Goal: Transaction & Acquisition: Purchase product/service

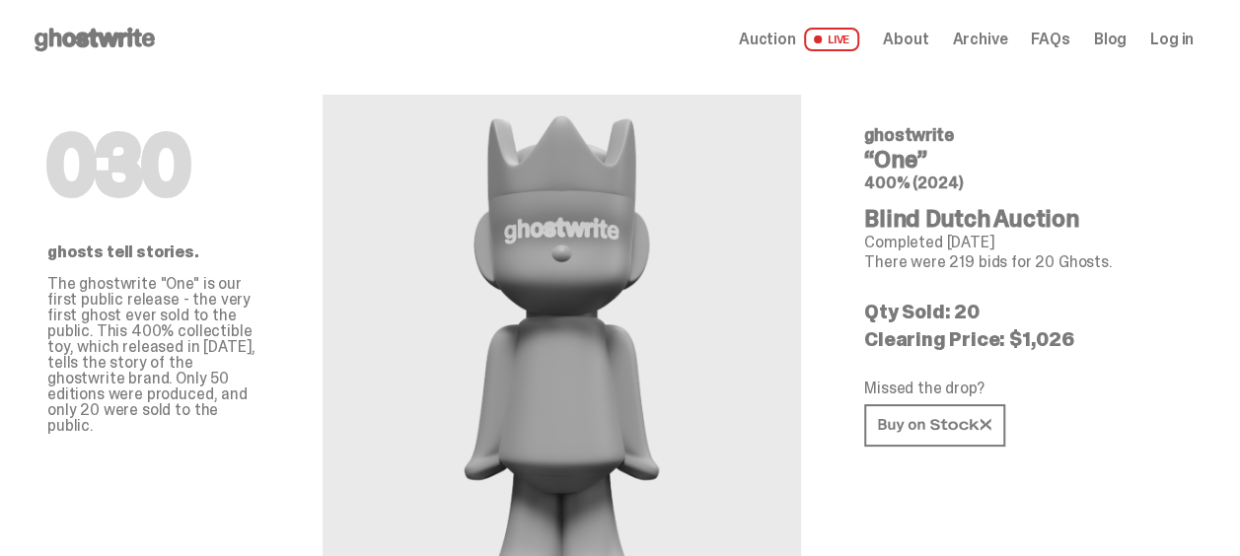
click at [991, 36] on span "Archive" at bounding box center [979, 40] width 55 height 16
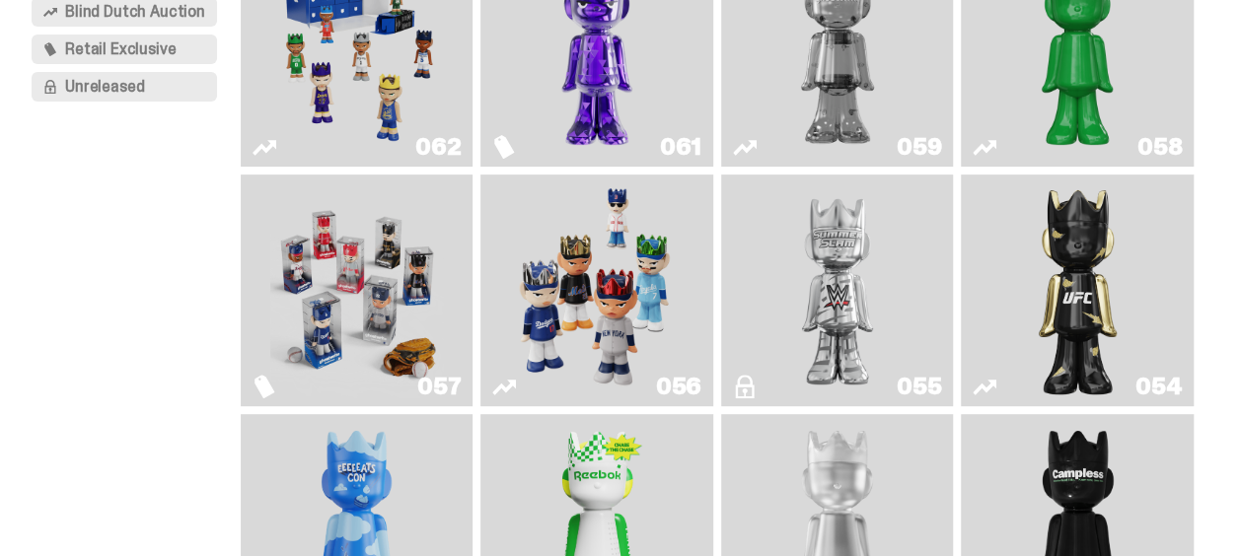
scroll to position [270, 0]
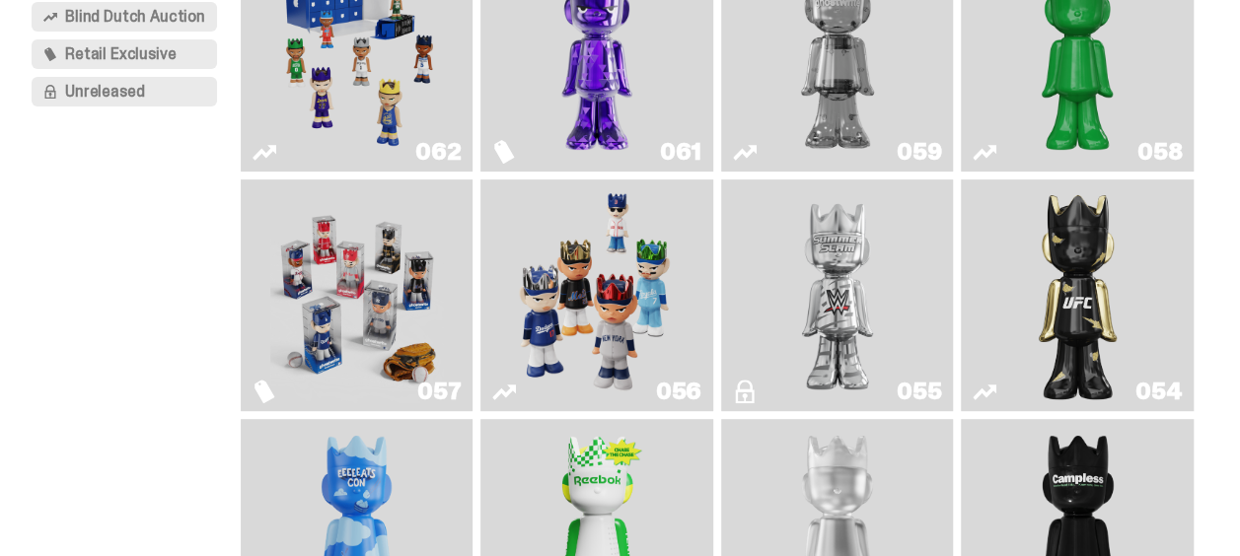
click at [620, 244] on img "Game Face (2025)" at bounding box center [597, 295] width 174 height 217
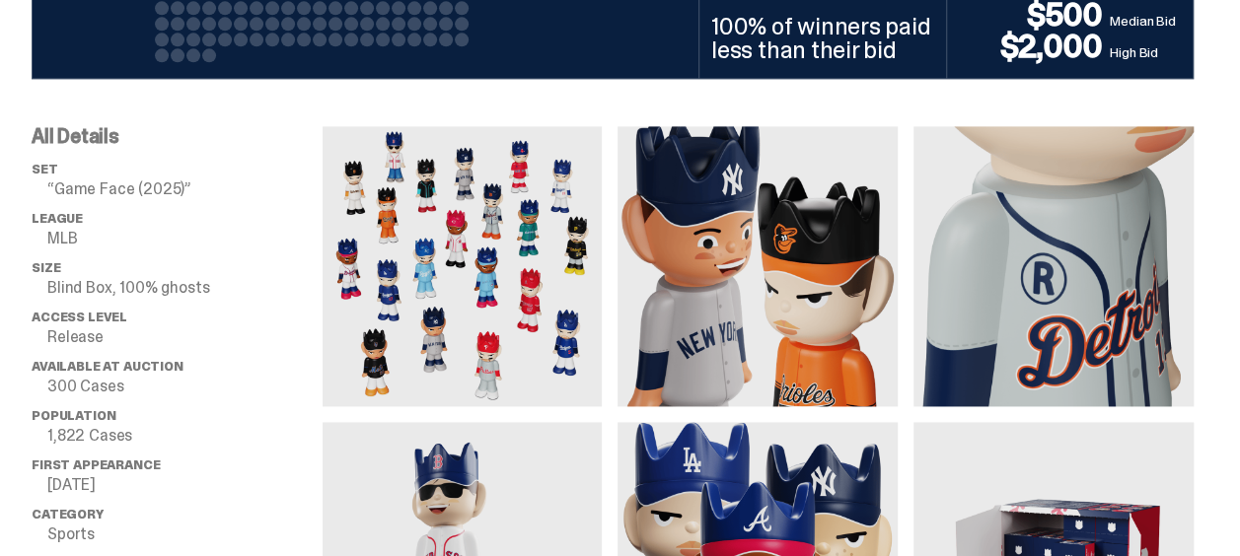
scroll to position [1265, 0]
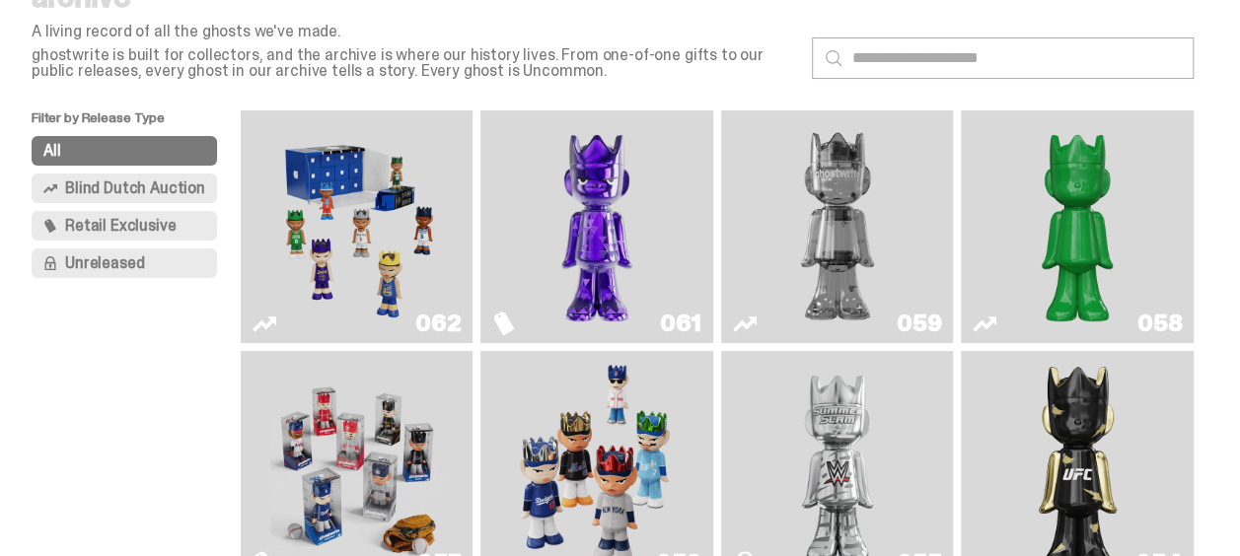
scroll to position [89, 0]
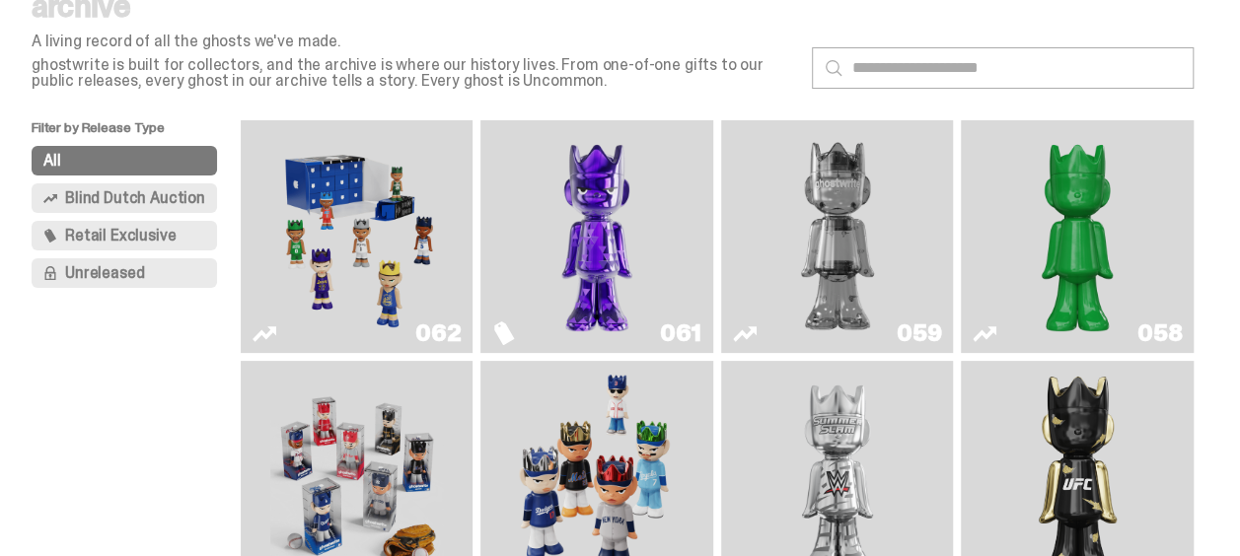
click at [270, 213] on img "Game Face (2025)" at bounding box center [357, 236] width 174 height 217
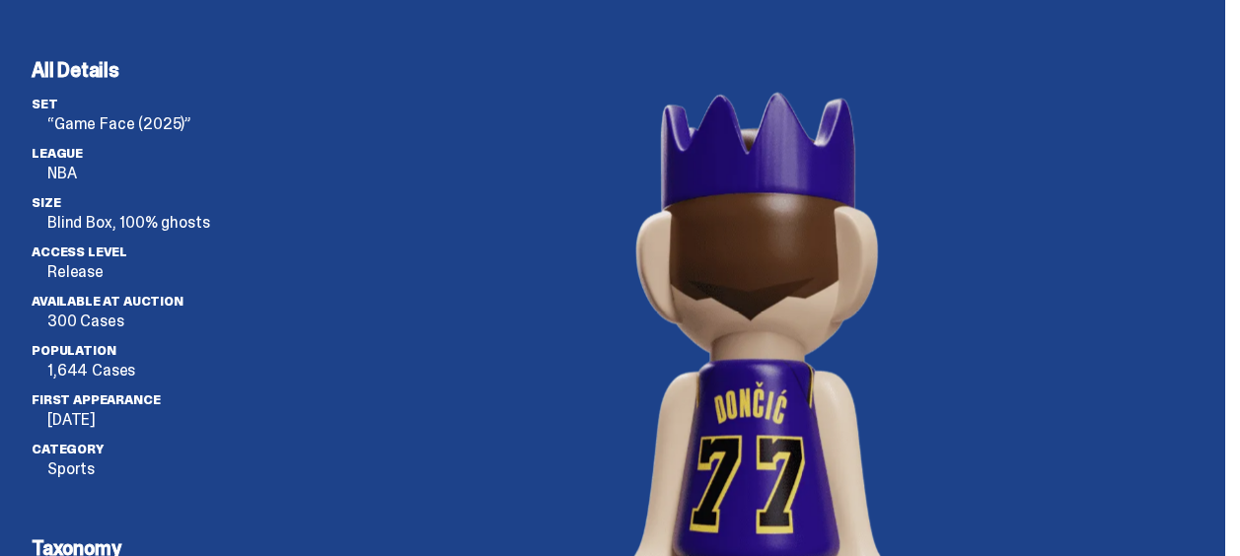
scroll to position [5501, 0]
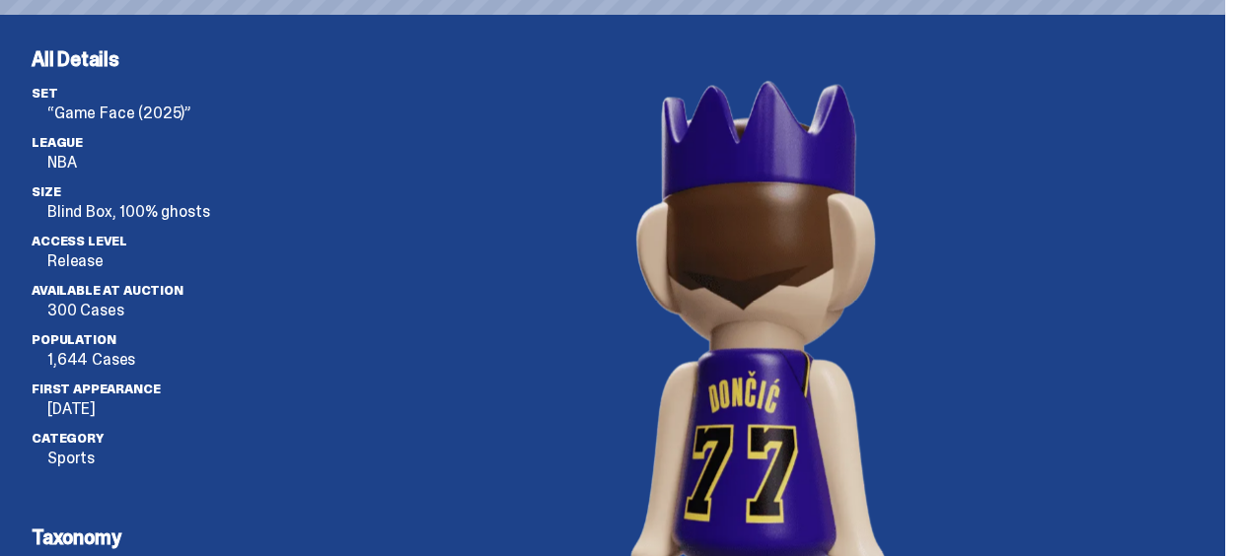
scroll to position [89, 0]
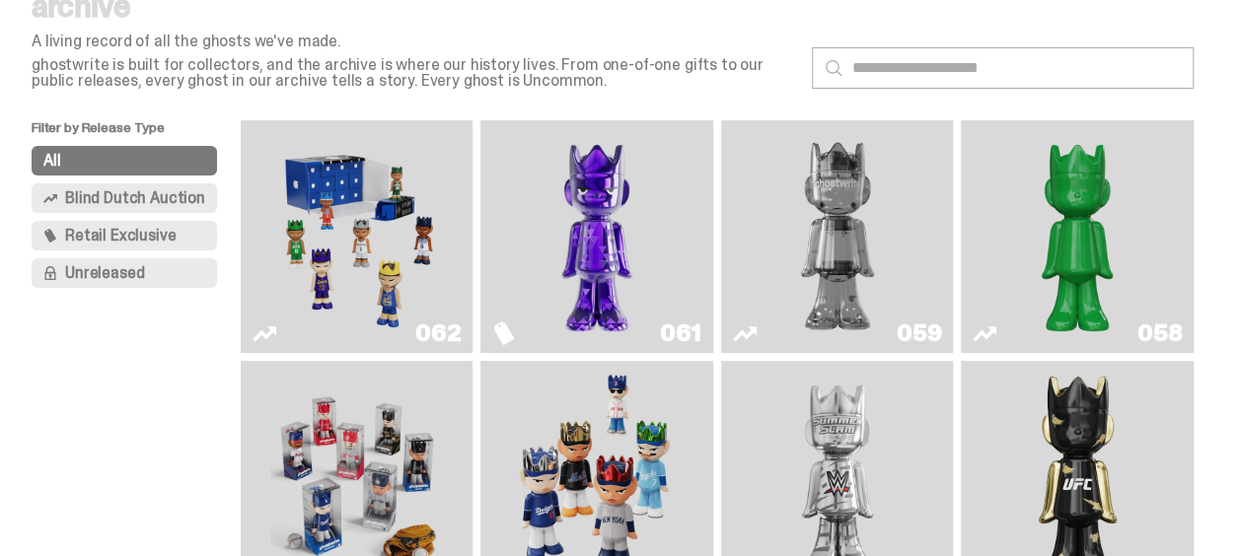
click at [566, 503] on img "Game Face (2025)" at bounding box center [597, 477] width 174 height 217
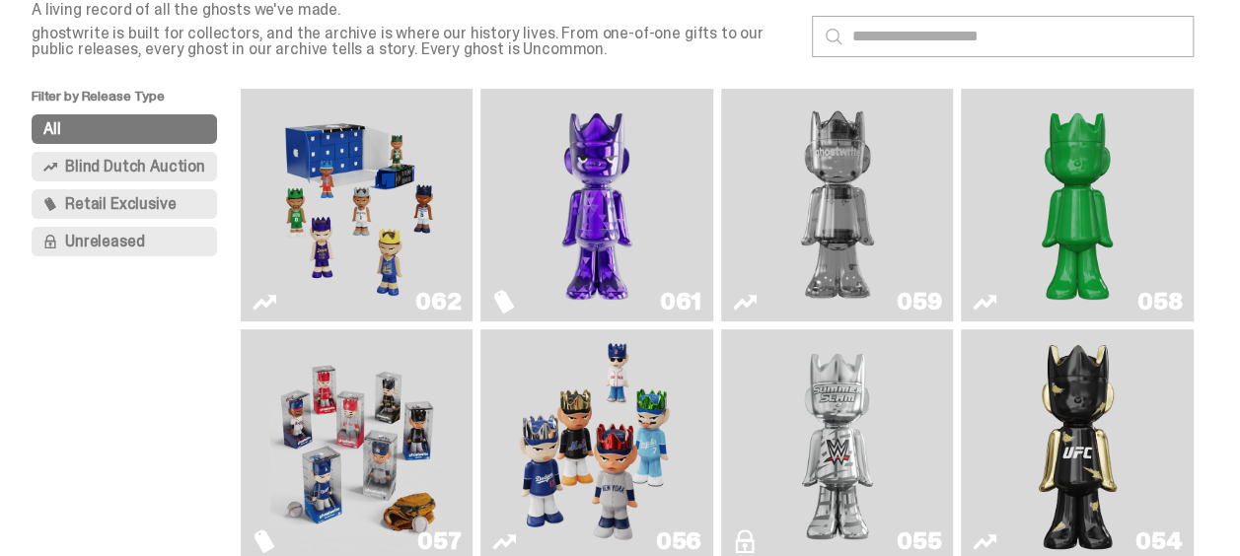
scroll to position [130, 0]
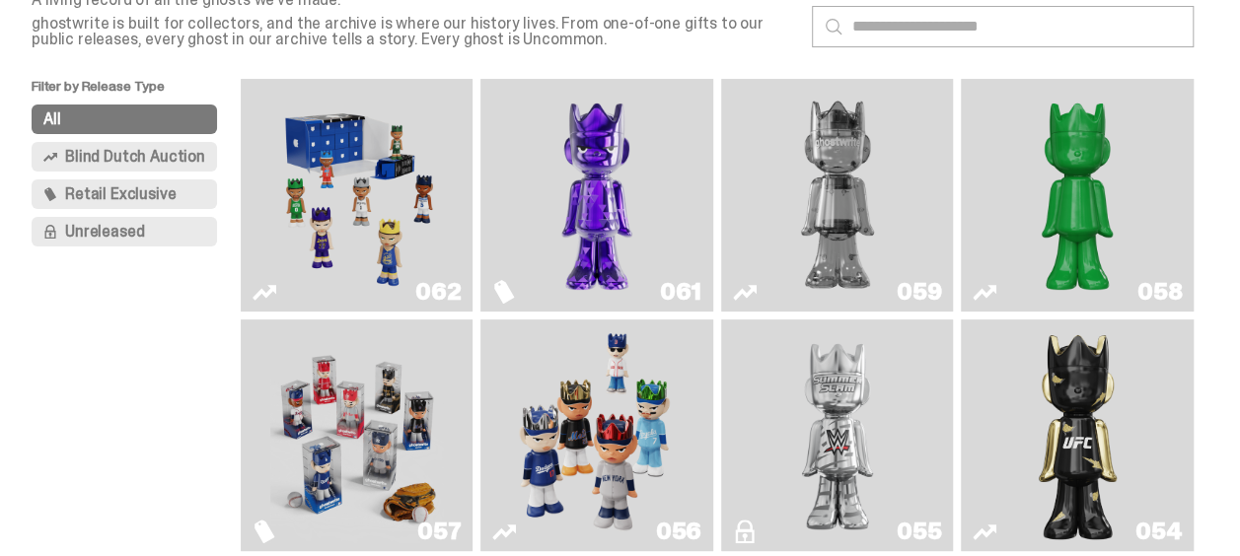
click at [356, 244] on img "Game Face (2025)" at bounding box center [357, 195] width 174 height 217
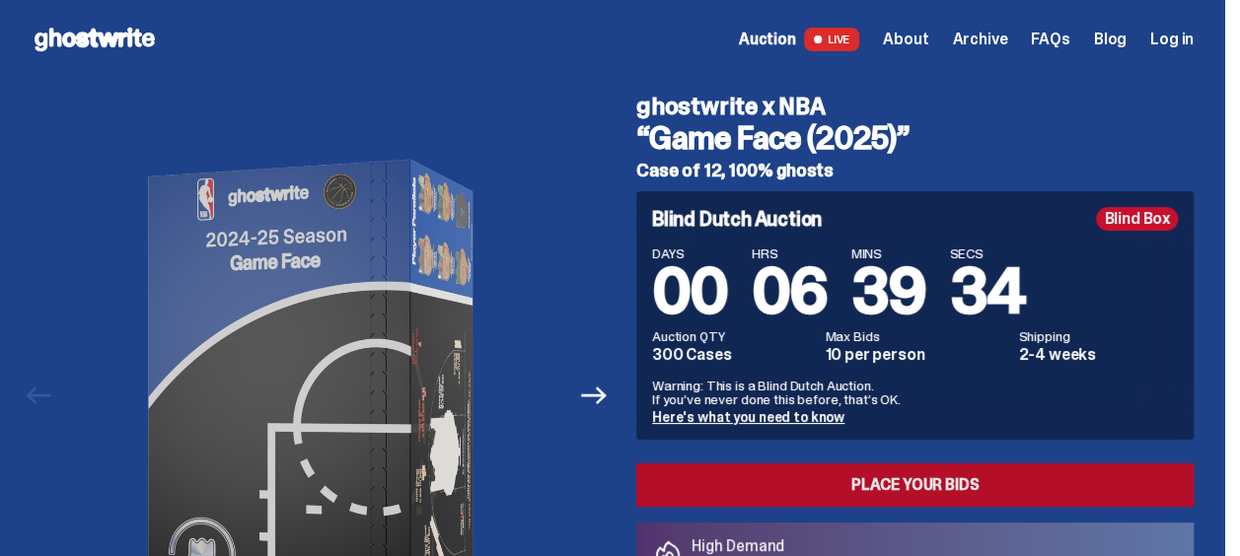
click at [815, 487] on link "Place your Bids" at bounding box center [914, 485] width 557 height 43
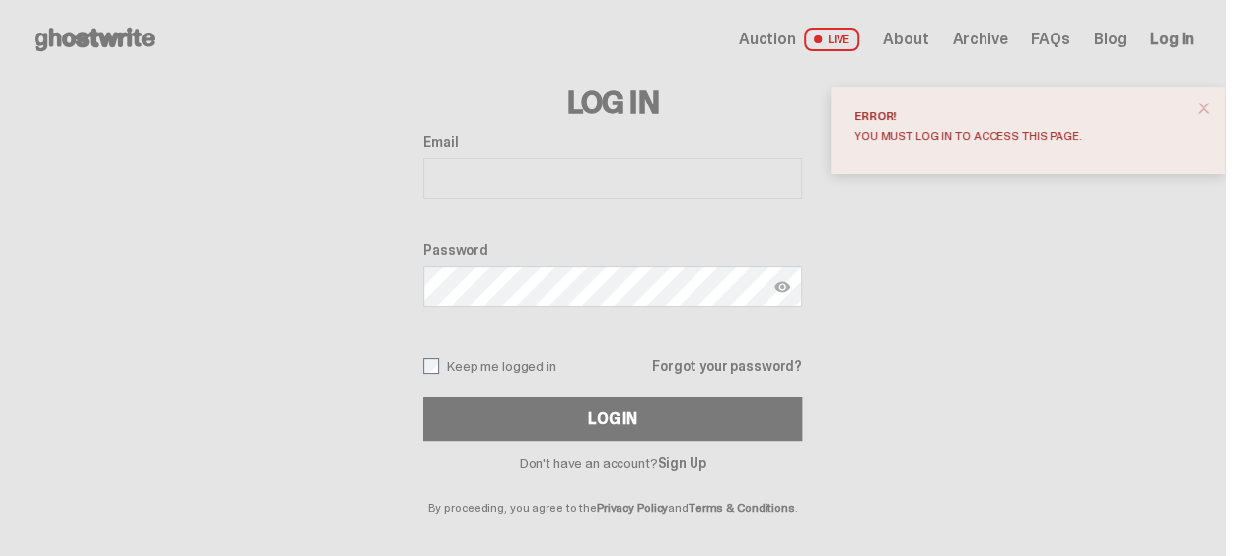
click at [547, 175] on input "Email" at bounding box center [612, 178] width 379 height 41
type input "**********"
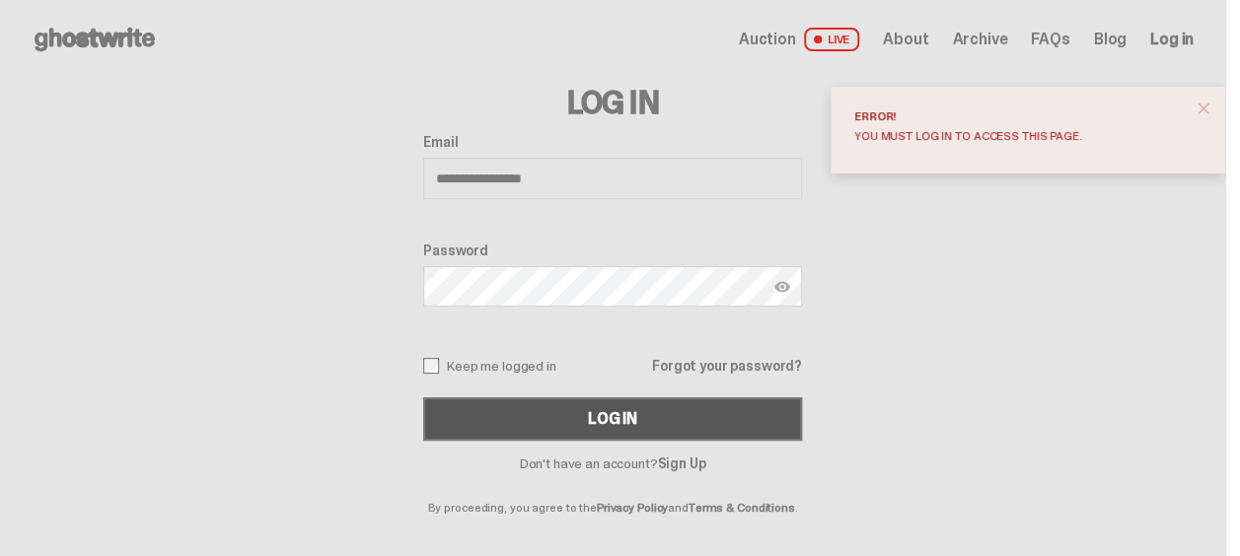
click at [545, 410] on button "Log In" at bounding box center [612, 419] width 379 height 43
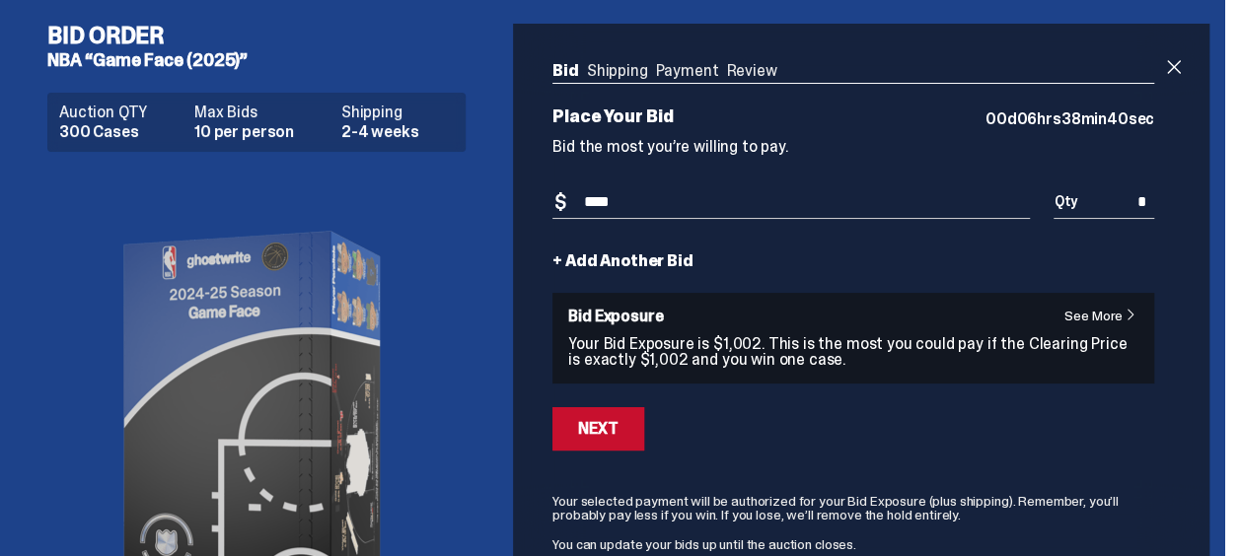
type input "****"
click at [1154, 199] on input "*" at bounding box center [1104, 202] width 101 height 33
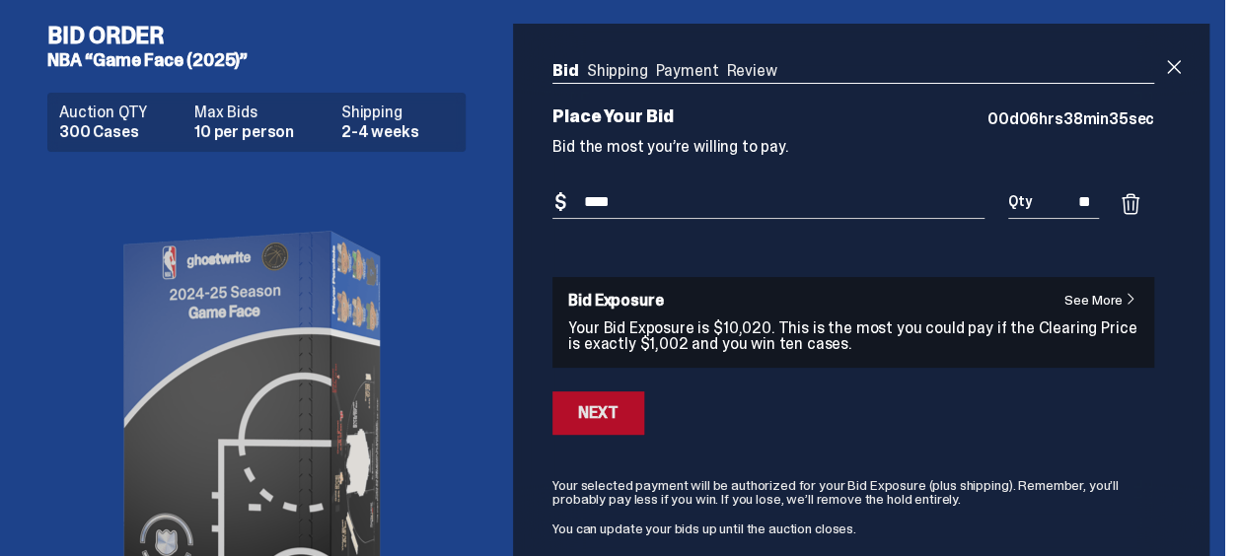
type input "**"
click at [633, 417] on button "Next" at bounding box center [598, 413] width 91 height 43
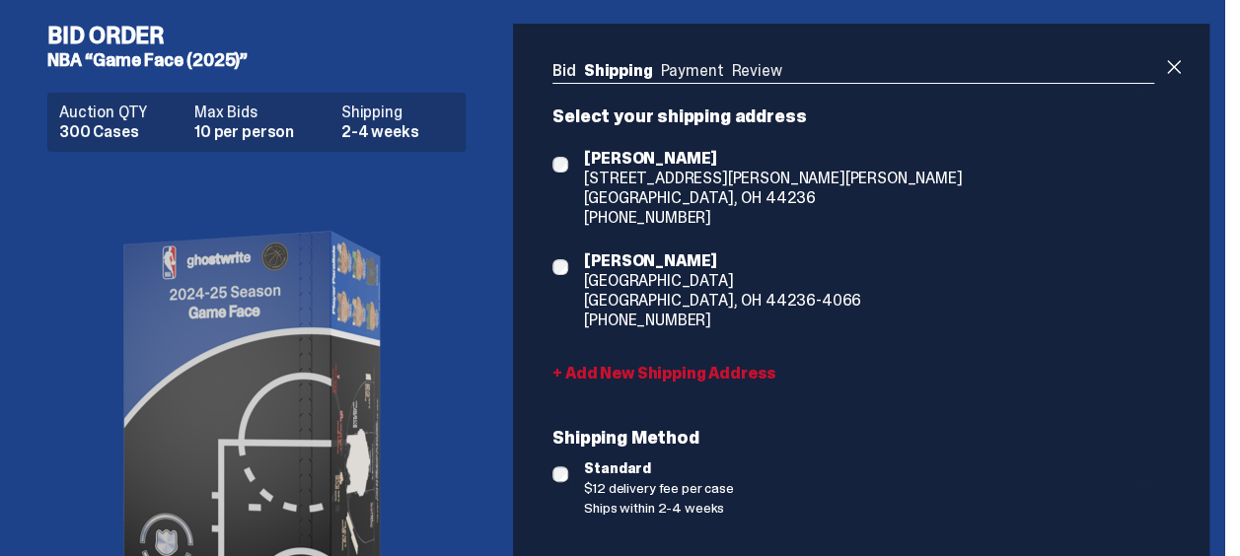
scroll to position [189, 0]
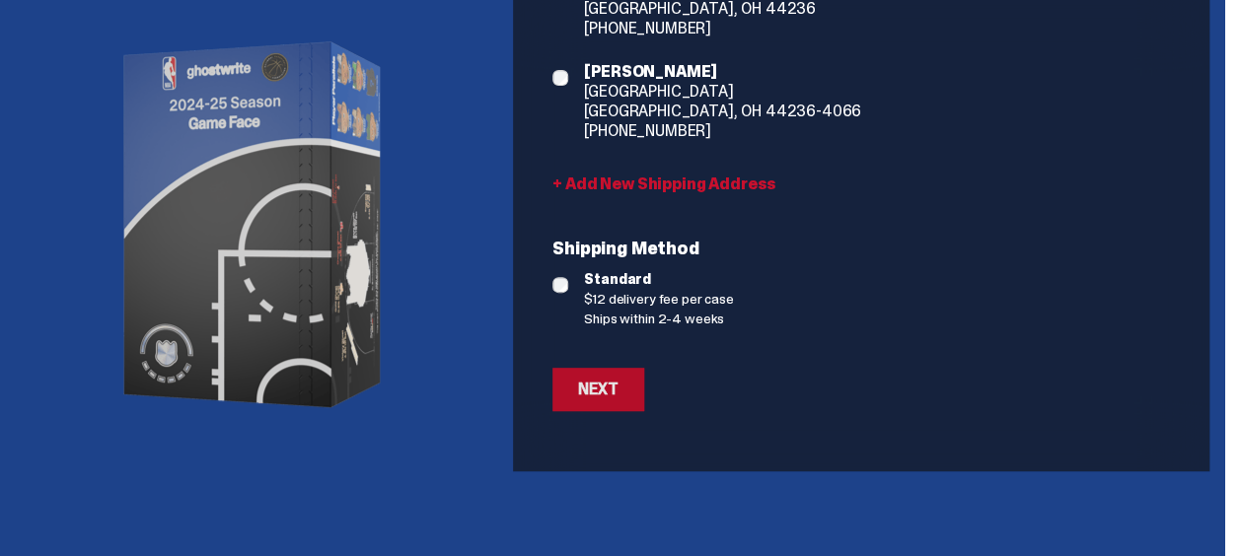
click at [628, 390] on button "Next" at bounding box center [598, 389] width 91 height 43
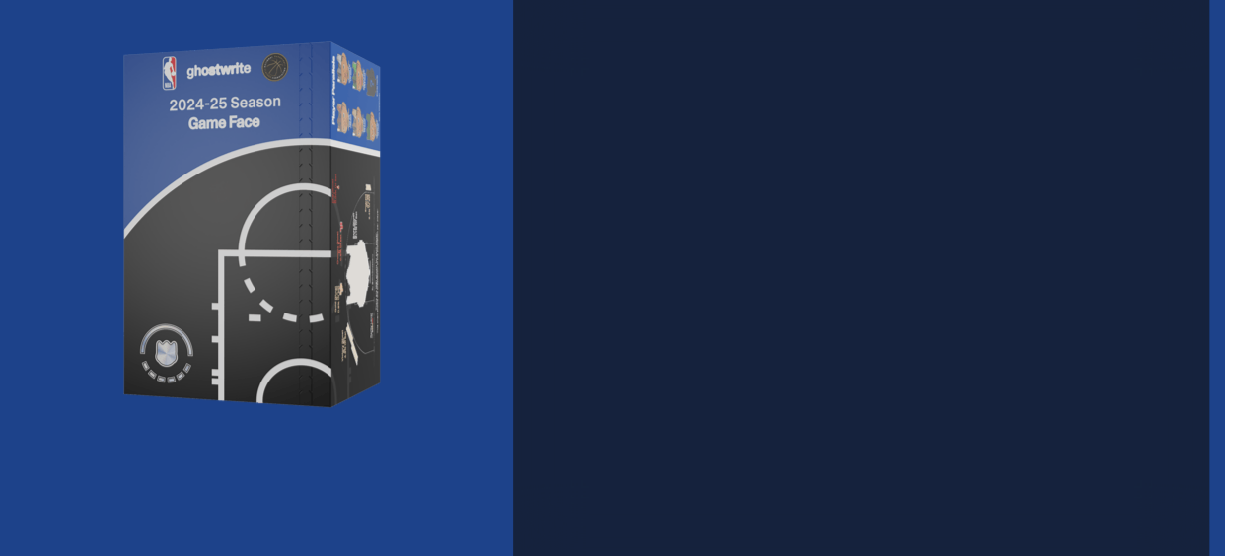
scroll to position [205, 0]
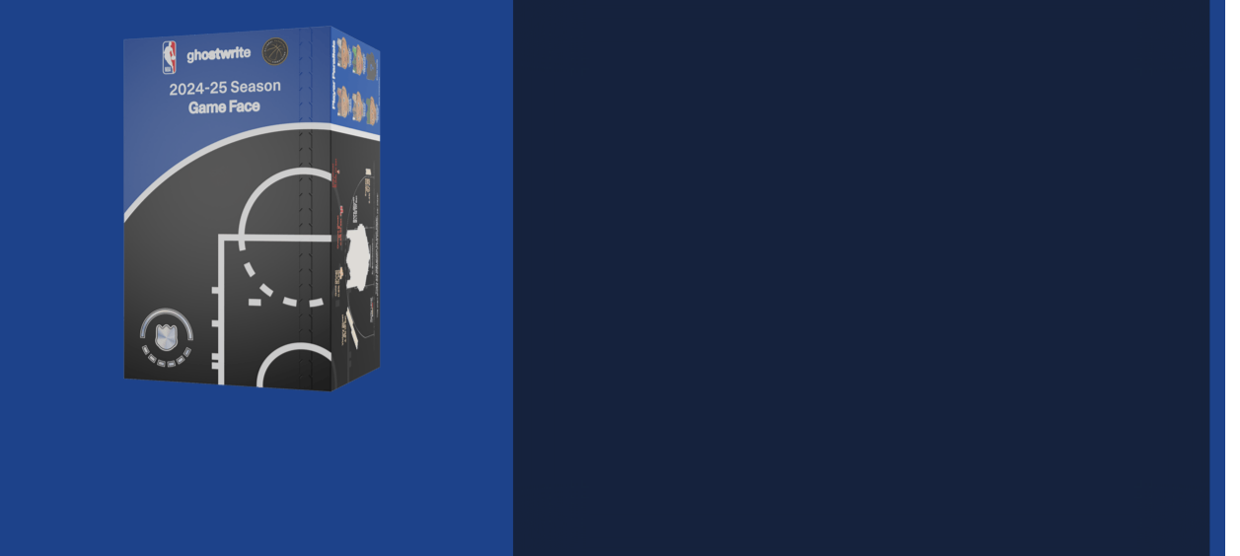
click at [1209, 483] on div "Bid Shipping Payment Review Auction QTY 300 Cases Max Bids 10 per person Shippi…" at bounding box center [861, 237] width 697 height 838
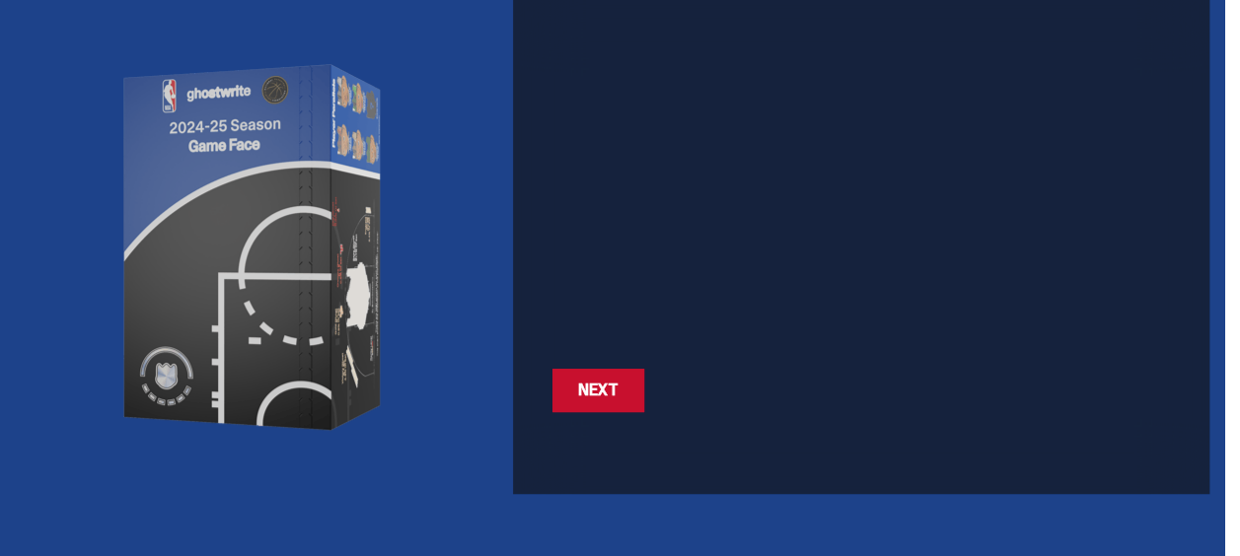
scroll to position [166, 0]
click at [604, 406] on button "Next Next" at bounding box center [598, 391] width 91 height 43
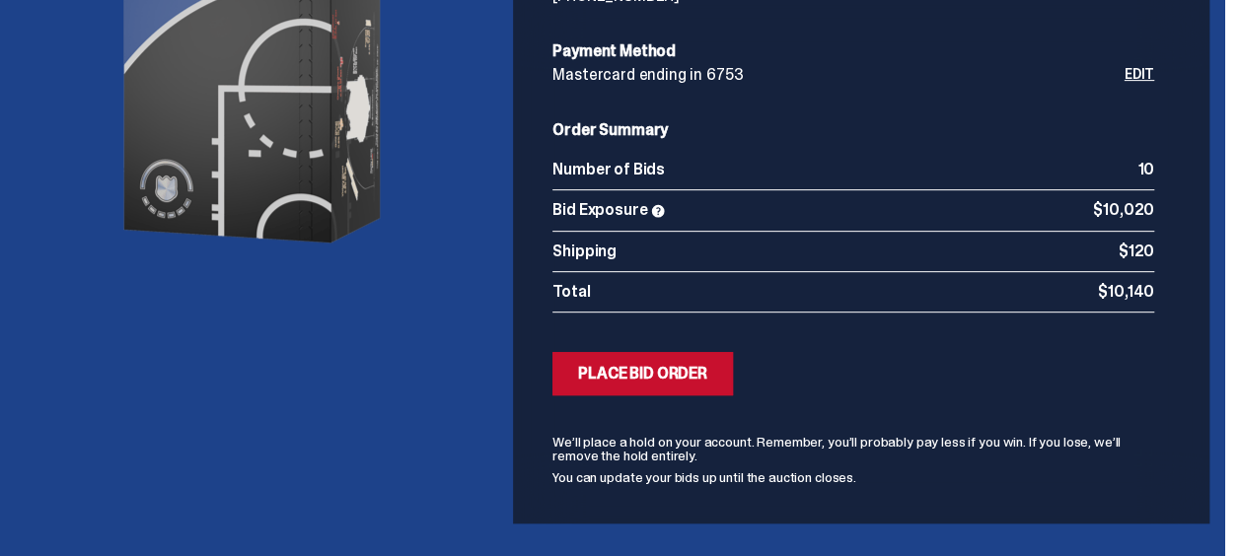
scroll to position [357, 0]
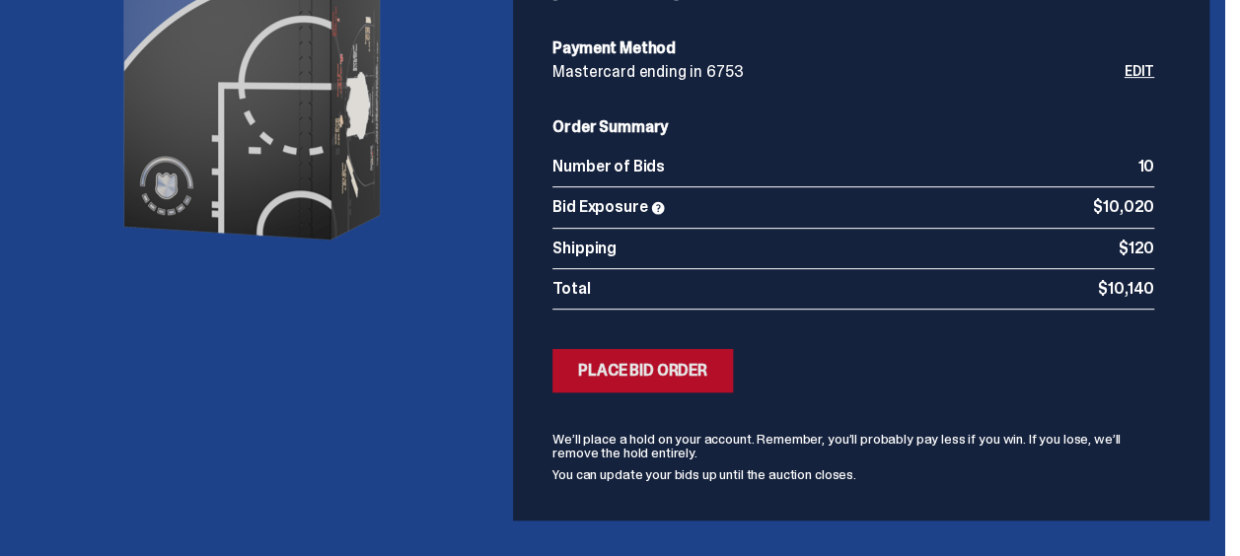
click at [685, 370] on div "Place Bid Order" at bounding box center [642, 371] width 129 height 16
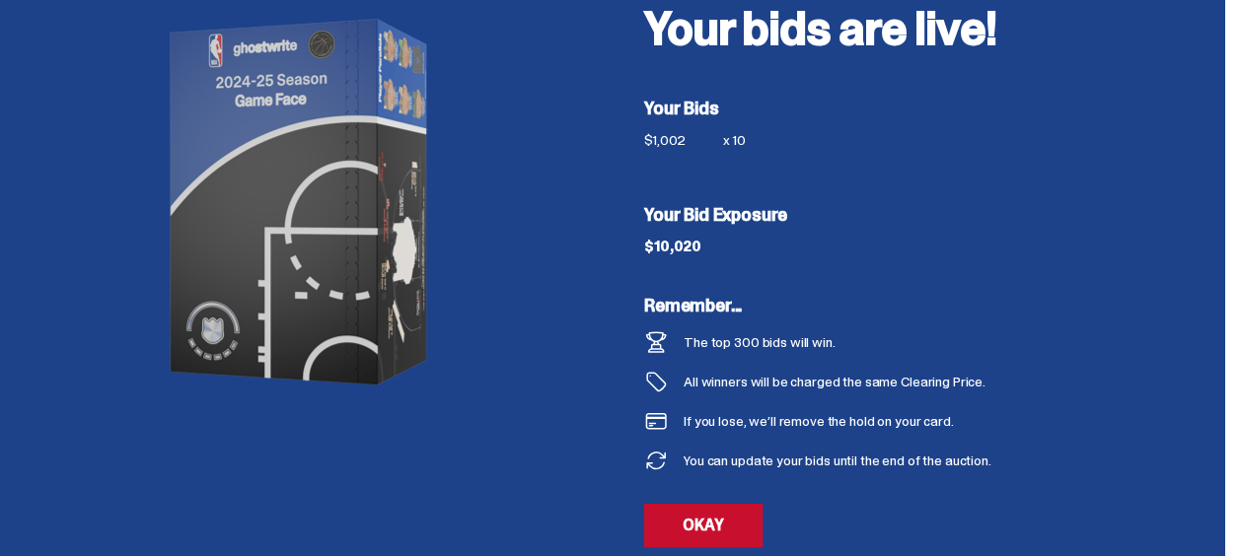
scroll to position [160, 0]
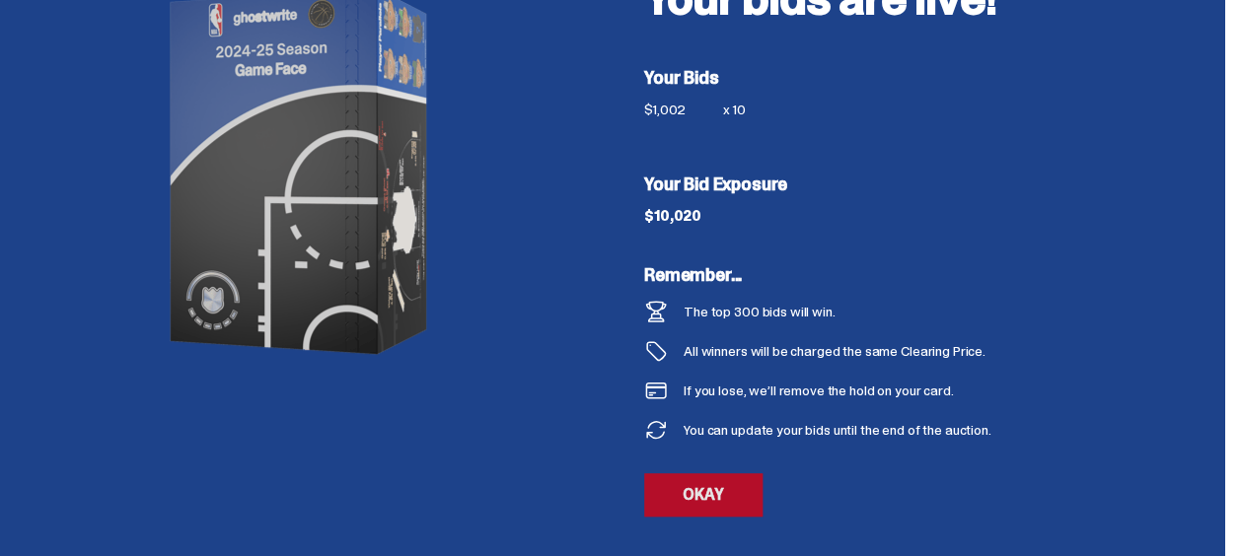
click at [717, 515] on link "OKAY" at bounding box center [703, 495] width 118 height 43
